Goal: Information Seeking & Learning: Check status

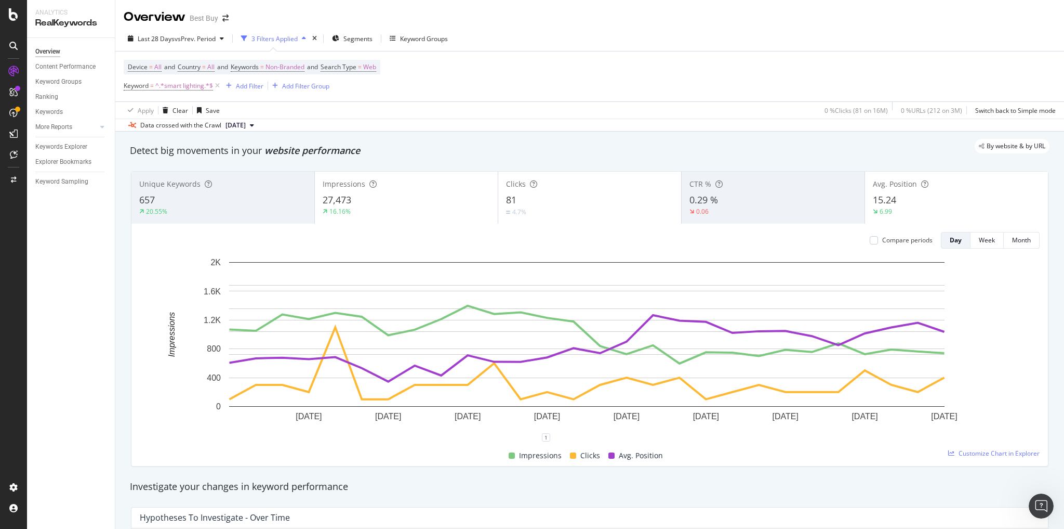
scroll to position [48, 0]
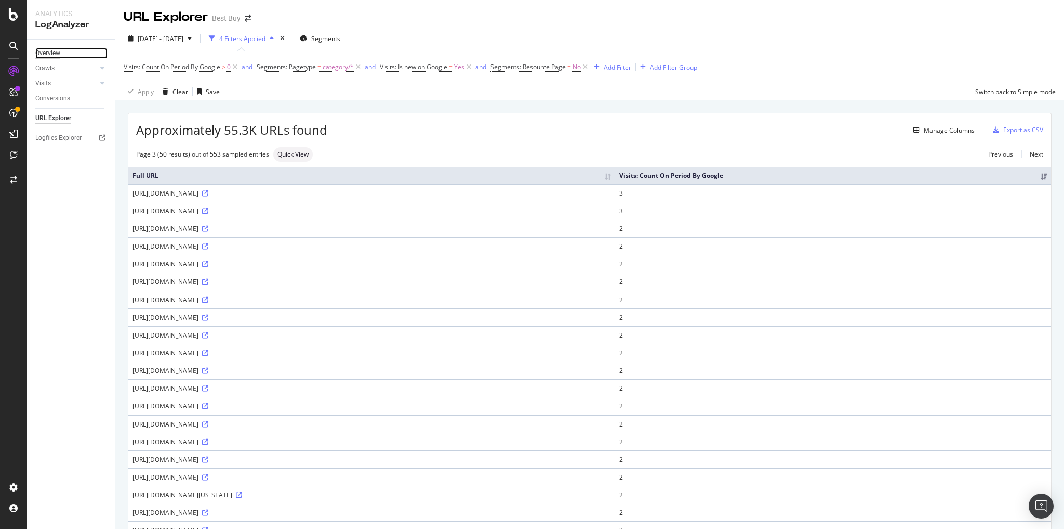
click at [58, 52] on div "Overview" at bounding box center [47, 53] width 25 height 11
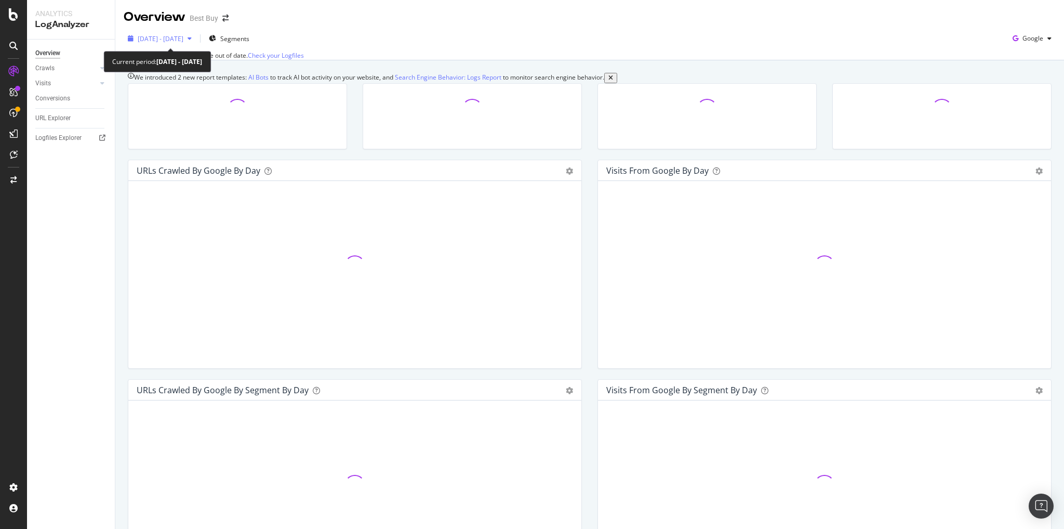
click at [196, 34] on div "2025 Sep. 2nd - Oct. 1st" at bounding box center [160, 39] width 72 height 16
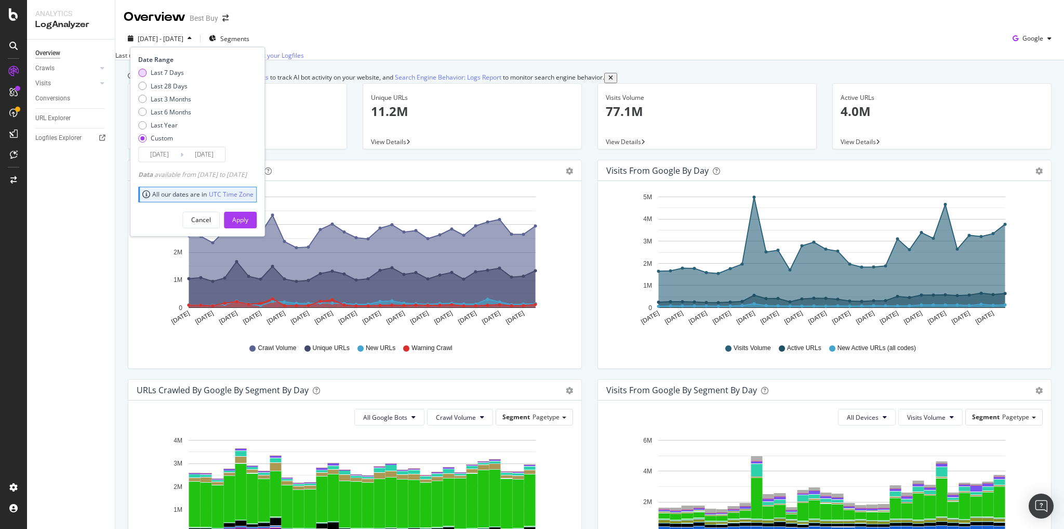
click at [155, 75] on div "Last 7 Days" at bounding box center [167, 72] width 33 height 9
type input "2025/09/26"
type input "2025/10/02"
click at [248, 222] on div "Apply" at bounding box center [240, 219] width 16 height 9
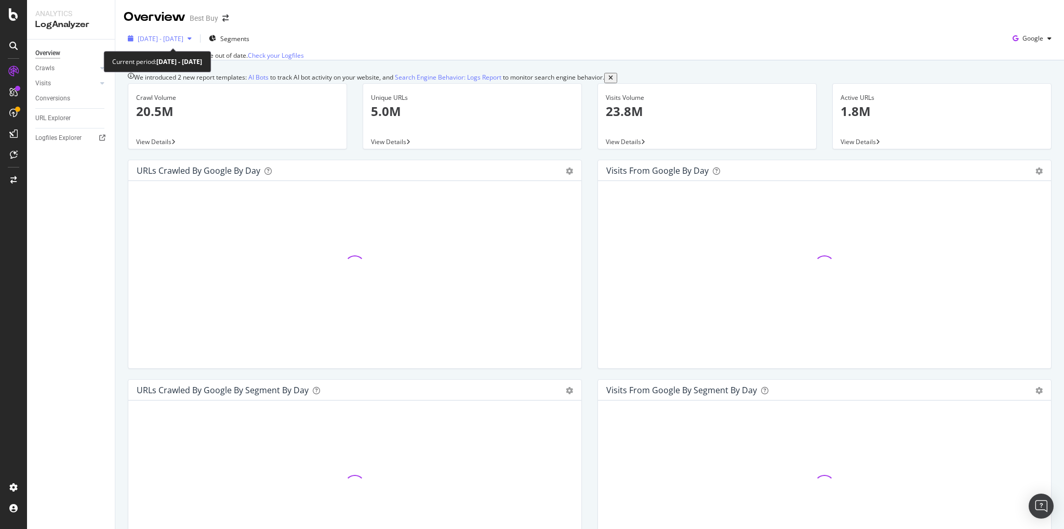
click at [175, 35] on span "2025 Sep. 26th - Oct. 2nd" at bounding box center [161, 38] width 46 height 9
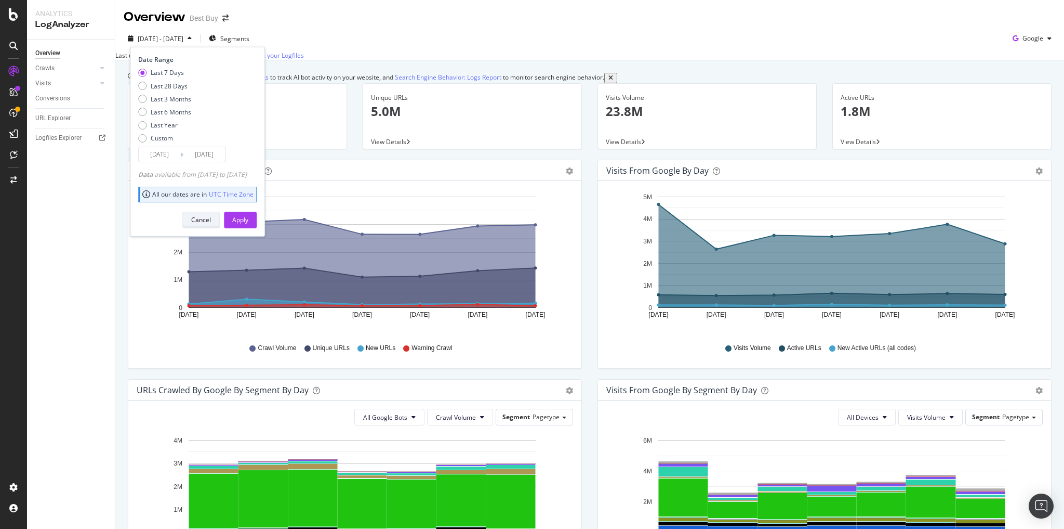
click at [220, 220] on button "Cancel" at bounding box center [200, 220] width 37 height 17
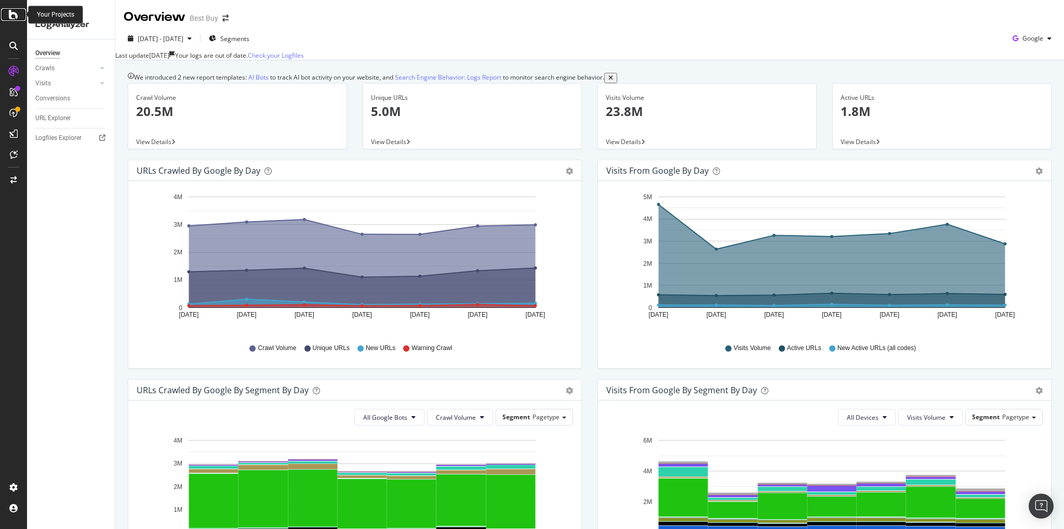
click at [15, 19] on icon at bounding box center [13, 14] width 9 height 12
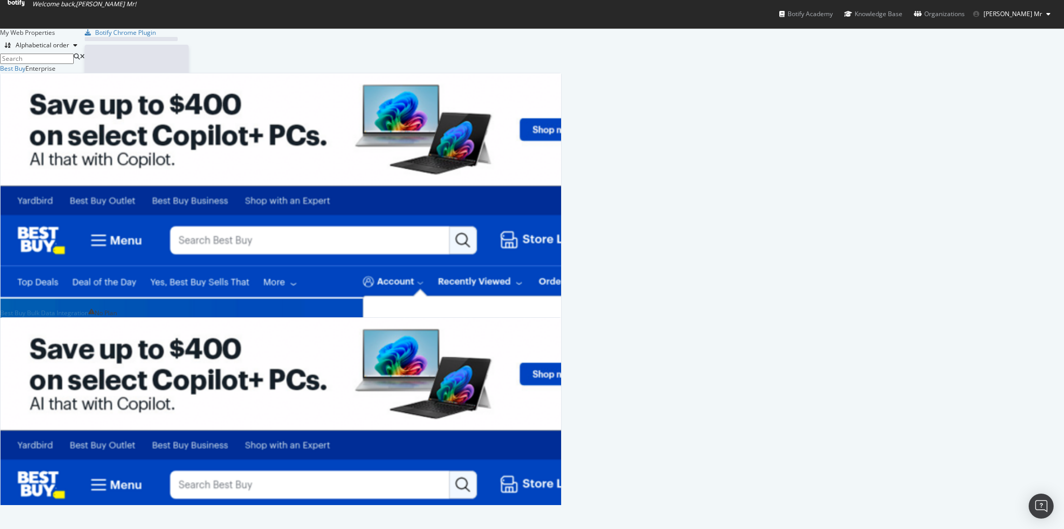
scroll to position [522, 1051]
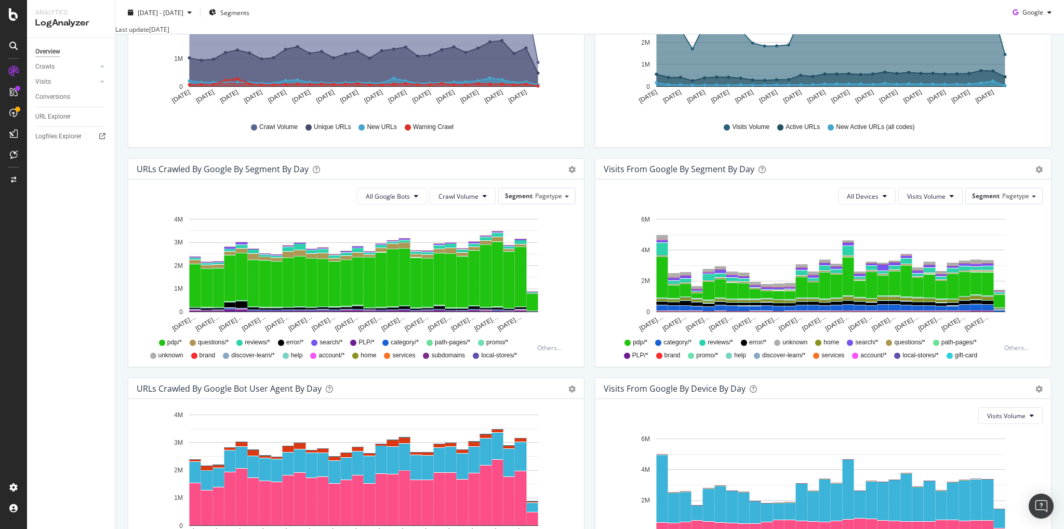
scroll to position [249, 0]
